Goal: Understand process/instructions: Learn how to perform a task or action

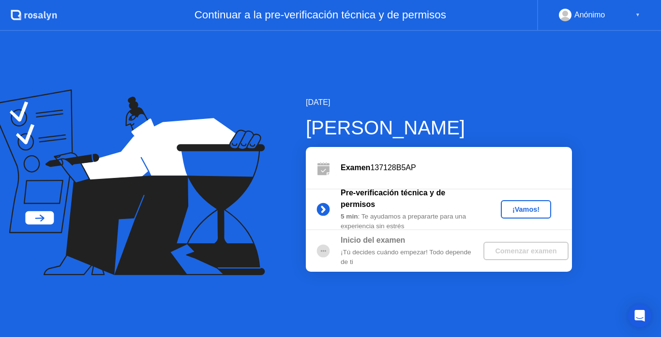
click at [525, 208] on div "¡Vamos!" at bounding box center [526, 210] width 43 height 8
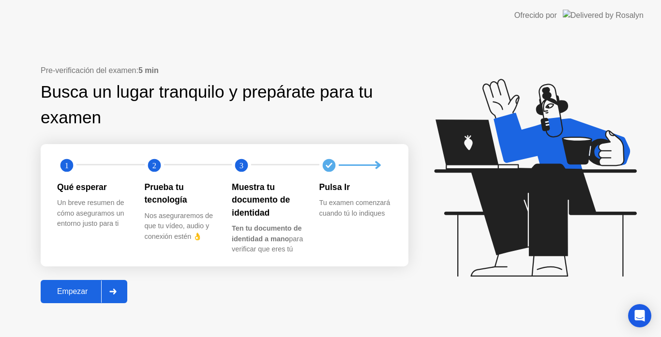
click at [81, 296] on div "Empezar" at bounding box center [73, 291] width 58 height 9
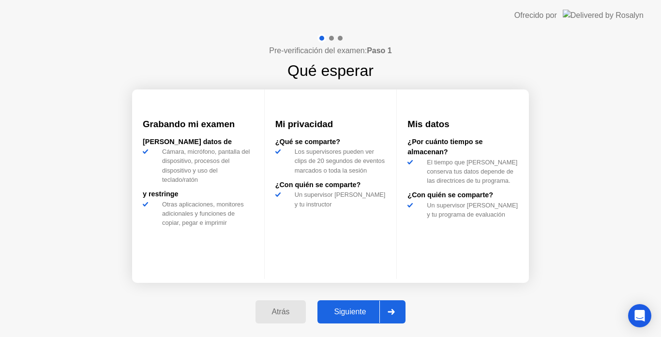
click at [362, 305] on button "Siguiente" at bounding box center [361, 311] width 88 height 23
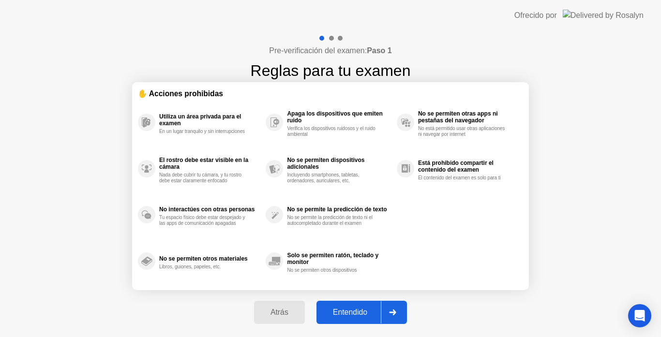
click at [362, 305] on button "Entendido" at bounding box center [361, 312] width 90 height 23
select select "Available cameras"
select select "Available speakers"
select select "Available microphones"
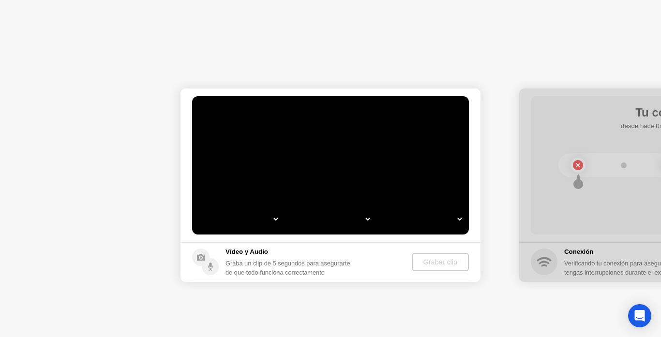
select select "**********"
select select "*******"
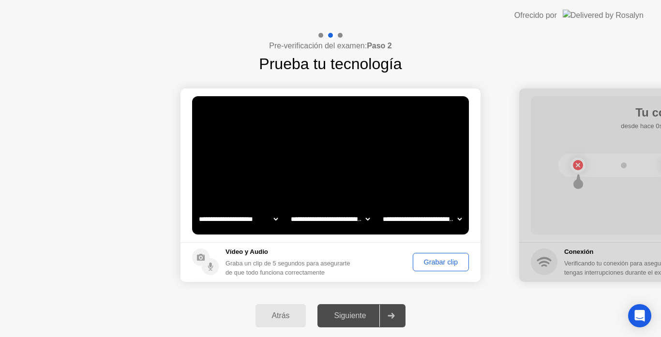
click at [461, 259] on div "Grabar clip" at bounding box center [440, 262] width 49 height 8
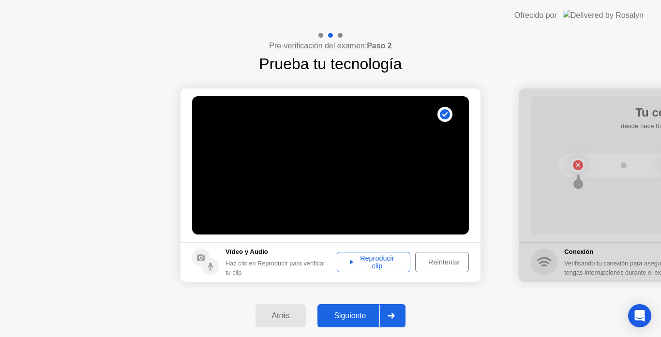
click at [384, 262] on div "Reproducir clip" at bounding box center [373, 261] width 67 height 15
click at [368, 318] on div "Siguiente" at bounding box center [349, 316] width 59 height 9
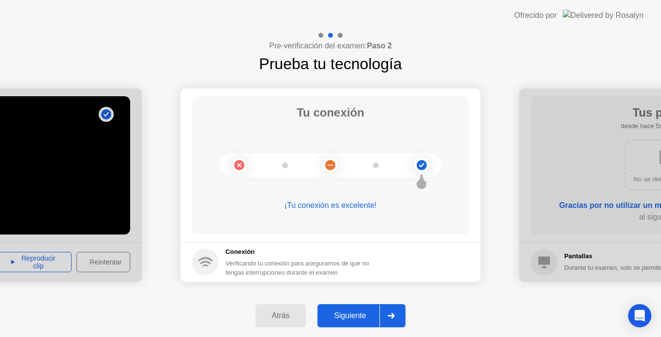
click at [372, 312] on div "Siguiente" at bounding box center [349, 316] width 59 height 9
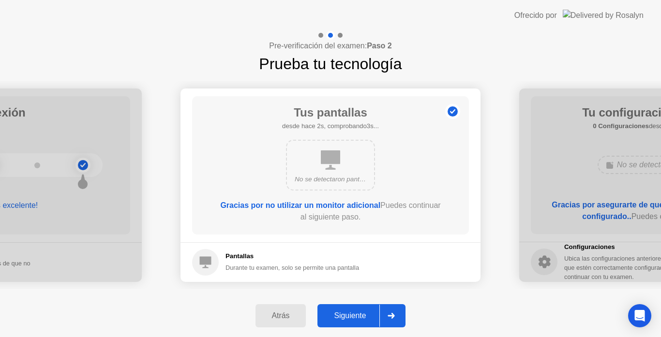
click at [372, 312] on div "Siguiente" at bounding box center [349, 316] width 59 height 9
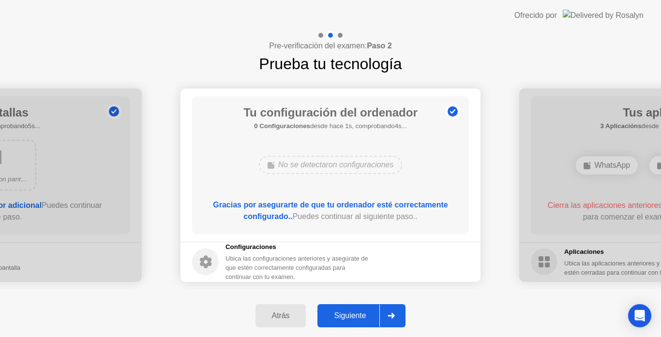
click at [372, 312] on div "Siguiente" at bounding box center [349, 316] width 59 height 9
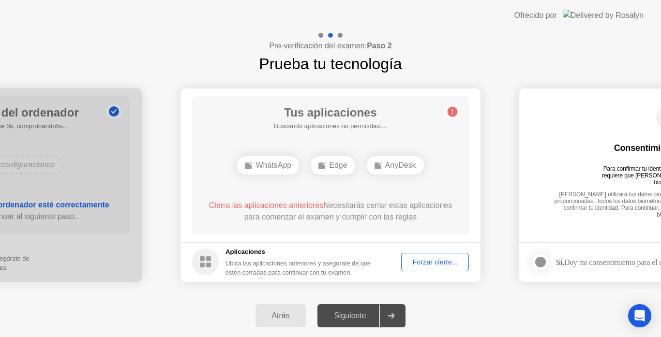
click at [427, 263] on div "Forzar cierre..." at bounding box center [434, 262] width 61 height 8
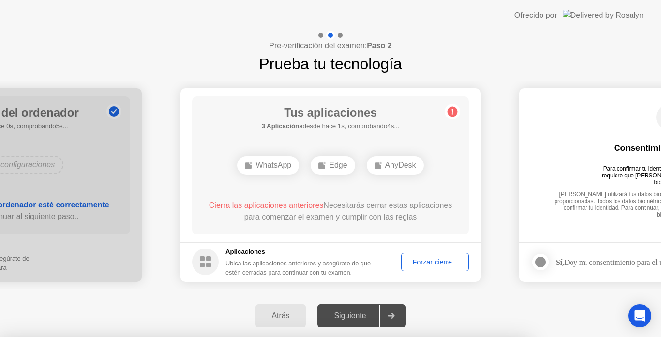
click at [423, 337] on div at bounding box center [330, 337] width 661 height 0
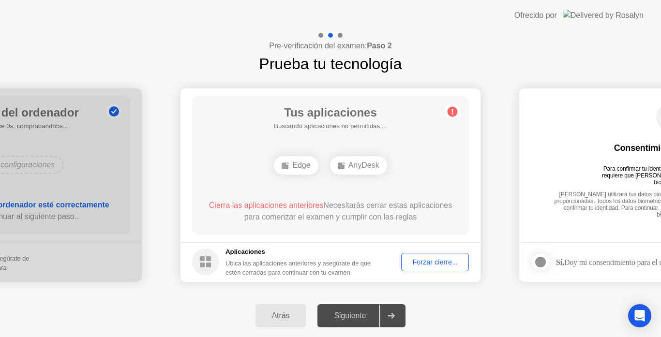
click at [415, 258] on div "Forzar cierre..." at bounding box center [434, 262] width 61 height 8
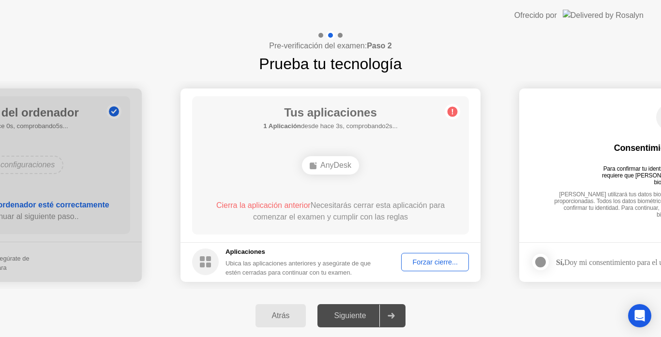
click at [438, 262] on div "Forzar cierre..." at bounding box center [434, 262] width 61 height 8
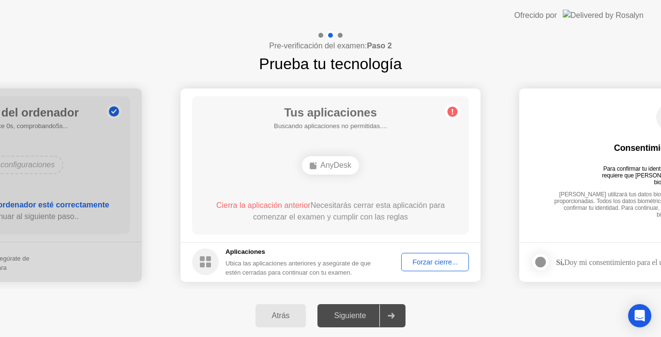
click at [418, 262] on div "Forzar cierre..." at bounding box center [434, 262] width 61 height 8
